Goal: Task Accomplishment & Management: Complete application form

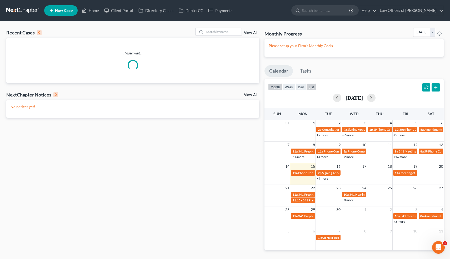
click at [312, 85] on button "list" at bounding box center [312, 87] width 10 height 7
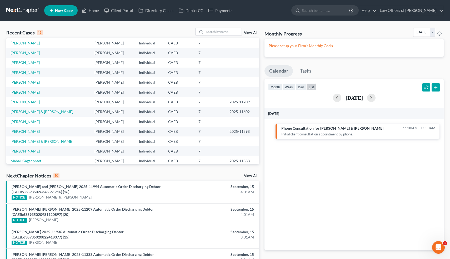
scroll to position [22, 0]
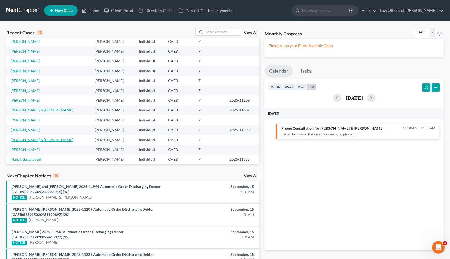
click at [30, 141] on link "[PERSON_NAME] & [PERSON_NAME]" at bounding box center [42, 140] width 63 height 4
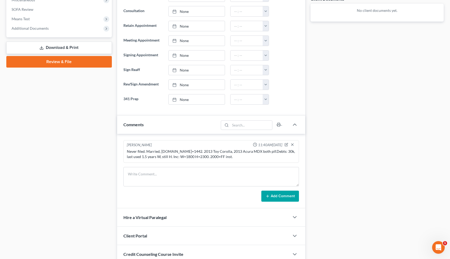
scroll to position [204, 0]
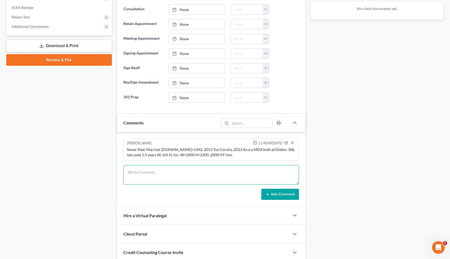
click at [189, 176] on textarea at bounding box center [212, 174] width 176 height 19
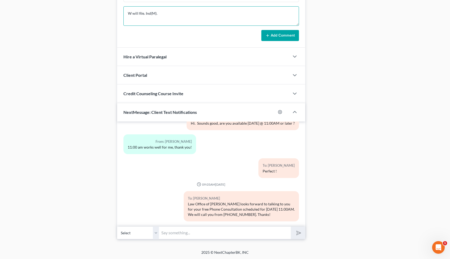
type textarea "W will file. Ind(M)."
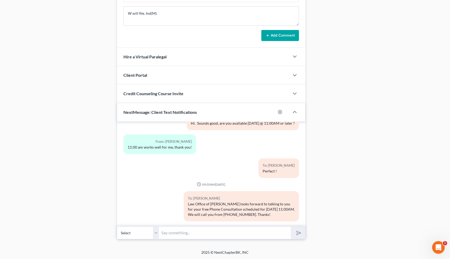
click at [215, 232] on input "text" at bounding box center [225, 233] width 132 height 13
type input "[EMAIL_ADDRESS][DOMAIN_NAME]"
click at [298, 232] on icon "submit" at bounding box center [297, 232] width 7 height 7
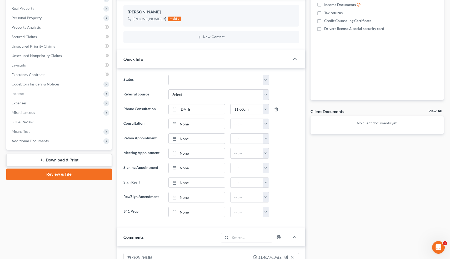
scroll to position [88, 0]
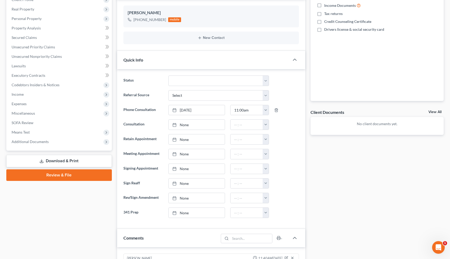
click at [318, 174] on div "Docs Tasks Events Timer 0% Completed Nothing here yet! Paystubs Income Document…" at bounding box center [377, 238] width 139 height 552
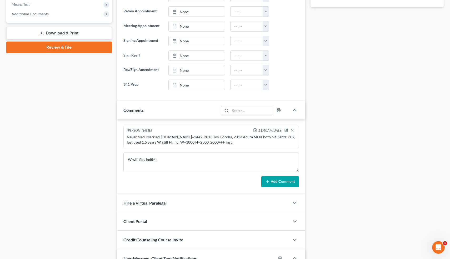
scroll to position [217, 0]
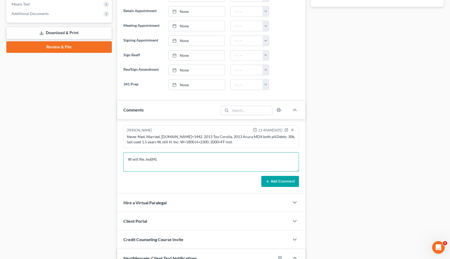
click at [174, 162] on textarea "W will file. Ind(M)." at bounding box center [212, 162] width 176 height 19
click at [158, 159] on textarea "W will file. Ind(M). $400 down." at bounding box center [212, 162] width 176 height 19
click at [204, 161] on textarea "W will file. Ind(M). Retained $400 down." at bounding box center [212, 162] width 176 height 19
type textarea "W will file. Ind(M). Retained $400 down. Needs RP."
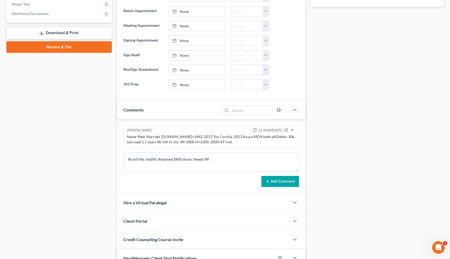
click at [285, 181] on button "Add Comment" at bounding box center [281, 181] width 38 height 11
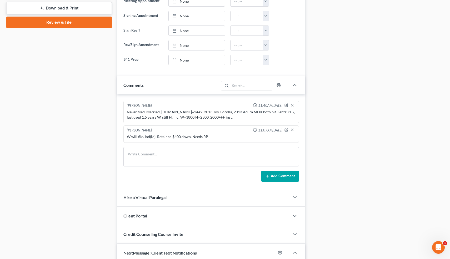
scroll to position [0, 0]
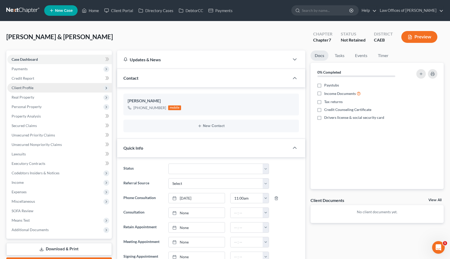
click at [27, 88] on span "Client Profile" at bounding box center [23, 88] width 22 height 4
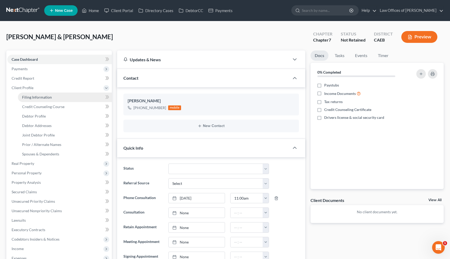
click at [29, 97] on span "Filing Information" at bounding box center [37, 97] width 30 height 4
select select "1"
select select "0"
select select "4"
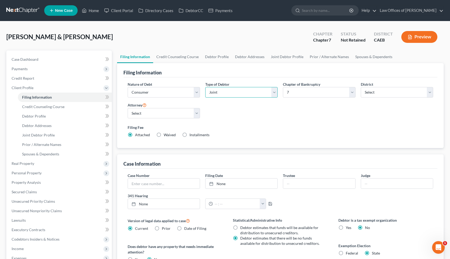
click at [220, 92] on select "Select Individual Joint" at bounding box center [241, 92] width 72 height 11
select select "0"
click at [205, 87] on select "Select Individual Joint" at bounding box center [241, 92] width 72 height 11
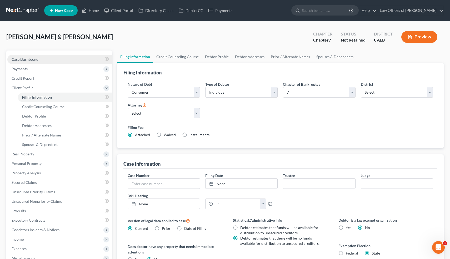
click at [42, 59] on link "Case Dashboard" at bounding box center [59, 59] width 105 height 9
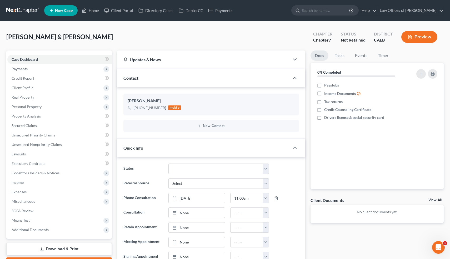
scroll to position [431, 0]
click at [287, 112] on icon "button" at bounding box center [287, 111] width 4 height 4
select select "0"
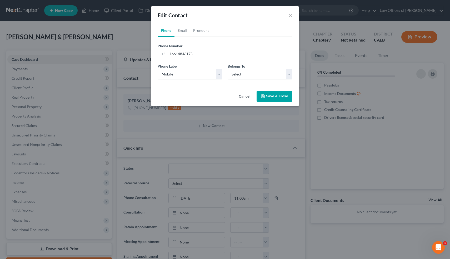
click at [186, 29] on link "Email" at bounding box center [183, 30] width 16 height 13
click at [179, 53] on input "email" at bounding box center [230, 54] width 125 height 10
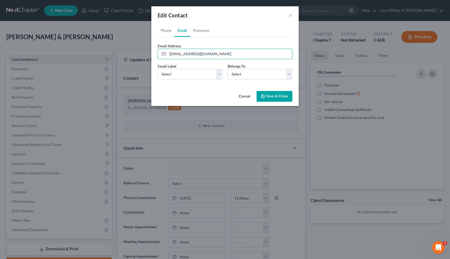
type input "aliahreed97@gmail.com"
click at [174, 69] on label "Email Label" at bounding box center [167, 66] width 19 height 6
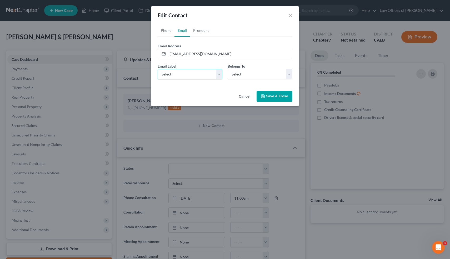
click at [174, 74] on select "Select Home Work Other" at bounding box center [190, 74] width 65 height 11
select select "0"
click at [158, 69] on select "Select Home Work Other" at bounding box center [190, 74] width 65 height 11
click at [241, 76] on select "Select Client Other" at bounding box center [260, 74] width 65 height 11
select select "0"
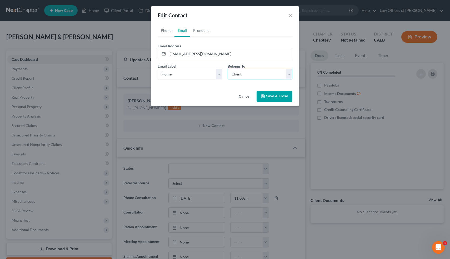
click at [228, 69] on select "Select Client Other" at bounding box center [260, 74] width 65 height 11
click at [271, 95] on button "Save & Close" at bounding box center [275, 96] width 36 height 11
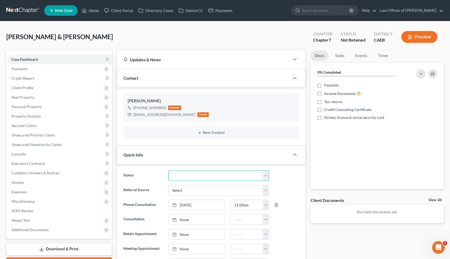
click at [226, 174] on select "Cancelled/Refund Closed Consultation Declined Discharged Filed Income Check In …" at bounding box center [219, 176] width 100 height 11
select select "14"
click at [169, 171] on select "Cancelled/Refund Closed Consultation Declined Discharged Filed Income Check In …" at bounding box center [219, 176] width 100 height 11
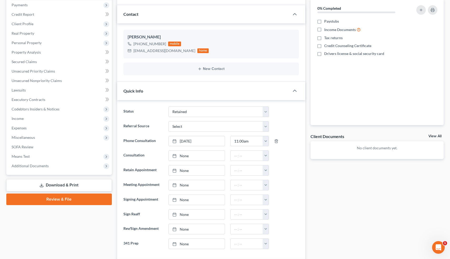
scroll to position [0, 0]
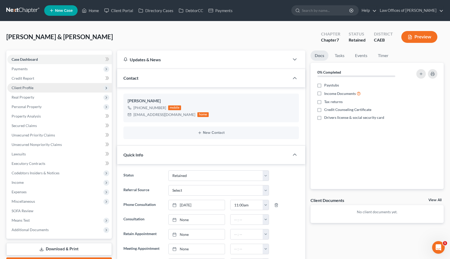
click at [31, 87] on span "Client Profile" at bounding box center [23, 88] width 22 height 4
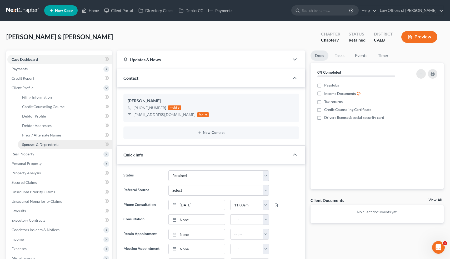
click at [35, 145] on span "Spouses & Dependents" at bounding box center [40, 145] width 37 height 4
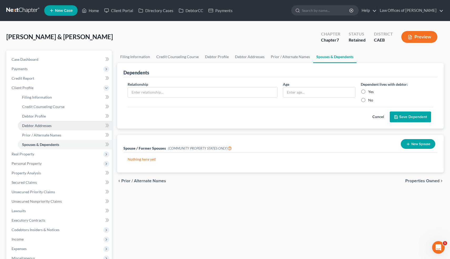
click at [35, 124] on span "Debtor Addresses" at bounding box center [37, 126] width 30 height 4
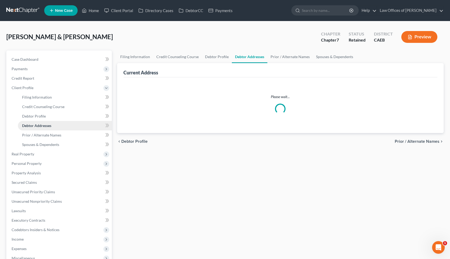
select select "0"
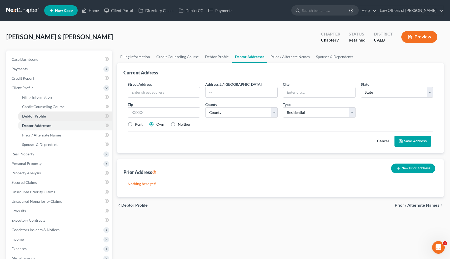
click at [35, 116] on span "Debtor Profile" at bounding box center [34, 116] width 24 height 4
select select "1"
select select "0"
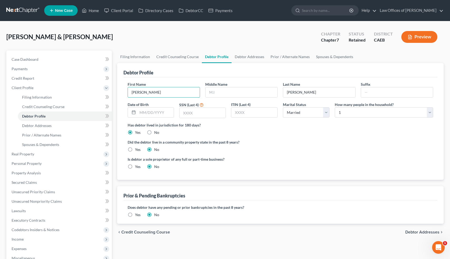
drag, startPoint x: 144, startPoint y: 91, endPoint x: 115, endPoint y: 90, distance: 29.5
click at [115, 90] on div "Filing Information Credit Counseling Course Debtor Profile Debtor Addresses Pri…" at bounding box center [281, 189] width 332 height 276
type input "Aliah"
drag, startPoint x: 307, startPoint y: 94, endPoint x: 283, endPoint y: 95, distance: 23.2
click at [283, 95] on input "Negrete" at bounding box center [319, 92] width 72 height 10
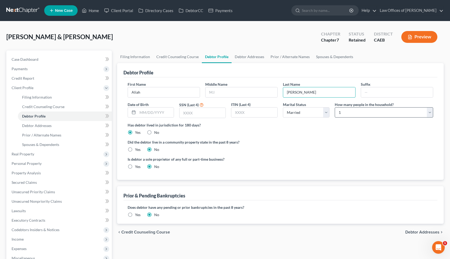
type input "Reed"
click at [352, 115] on select "Select 1 2 3 4 5 6 7 8 9 10 11 12 13 14 15 16 17 18 19 20" at bounding box center [384, 112] width 99 height 11
select select "1"
click at [335, 107] on select "Select 1 2 3 4 5 6 7 8 9 10 11 12 13 14 15 16 17 18 19 20" at bounding box center [384, 112] width 99 height 11
click at [32, 97] on span "Filing Information" at bounding box center [37, 97] width 30 height 4
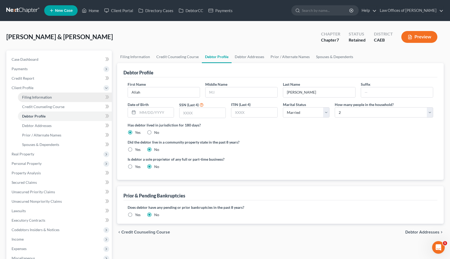
select select "1"
select select "0"
select select "8"
select select "0"
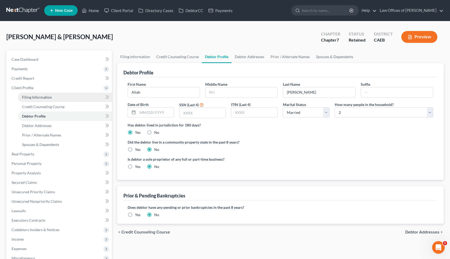
select select "4"
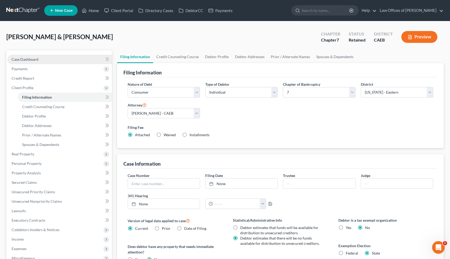
click at [24, 57] on span "Case Dashboard" at bounding box center [25, 59] width 27 height 4
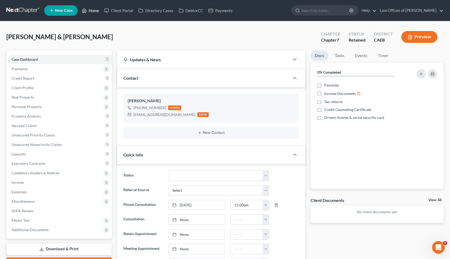
click at [93, 12] on link "Home" at bounding box center [90, 10] width 22 height 9
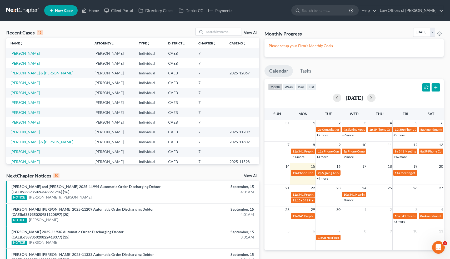
click at [25, 63] on link "Reed, Aliah" at bounding box center [25, 63] width 29 height 4
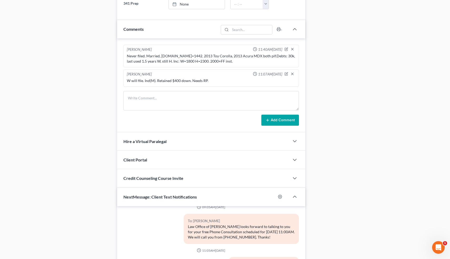
scroll to position [389, 0]
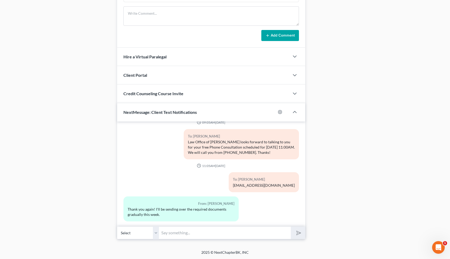
click at [195, 232] on input "text" at bounding box center [225, 233] width 132 height 13
type input "Perfect 👍"
click at [291, 227] on button "submit" at bounding box center [298, 233] width 14 height 12
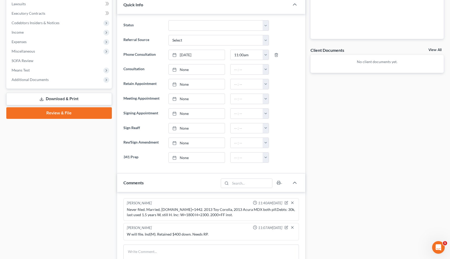
scroll to position [0, 0]
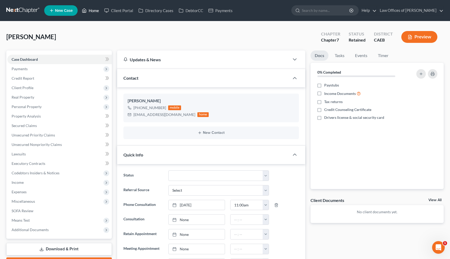
click at [94, 11] on link "Home" at bounding box center [90, 10] width 22 height 9
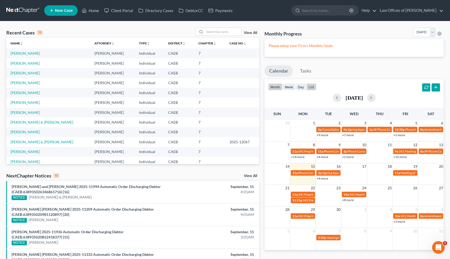
click at [312, 87] on button "list" at bounding box center [312, 87] width 10 height 7
